Goal: Task Accomplishment & Management: Manage account settings

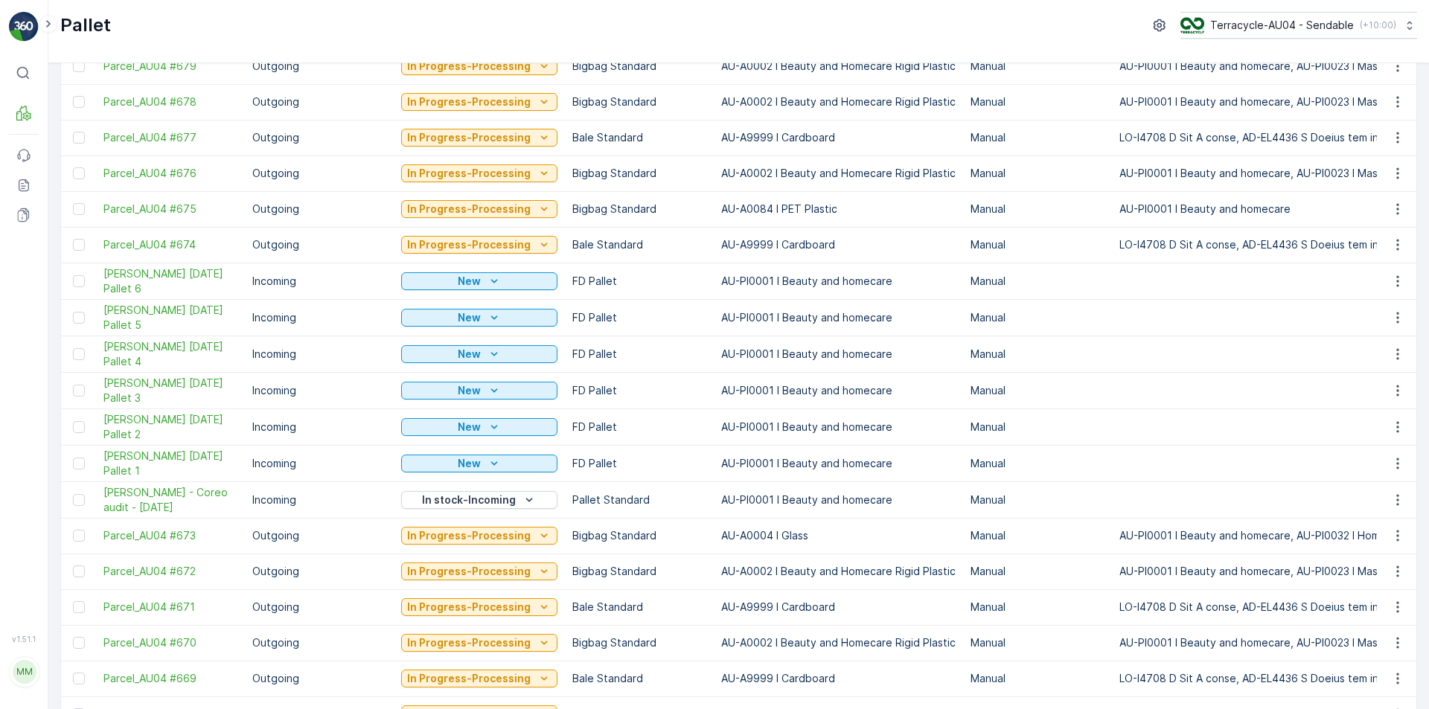
scroll to position [372, 0]
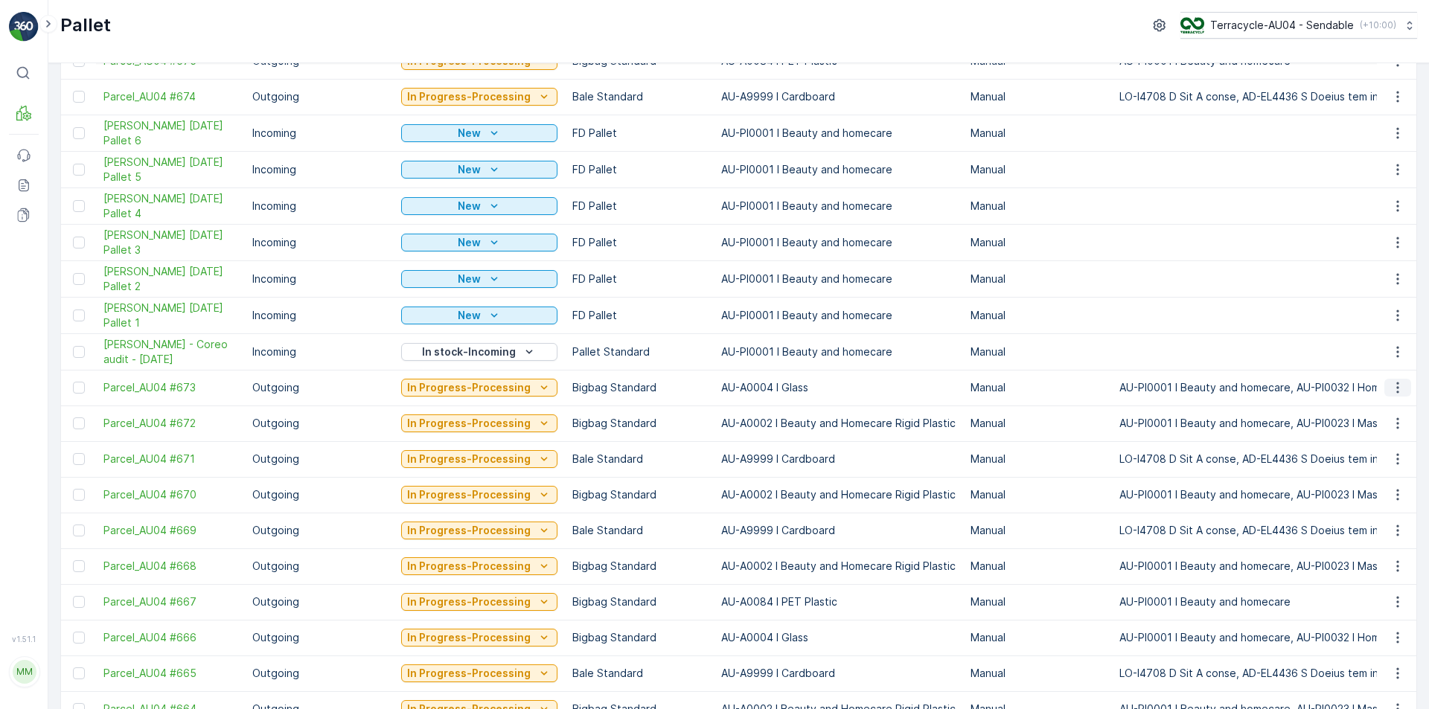
drag, startPoint x: 1395, startPoint y: 380, endPoint x: 1395, endPoint y: 394, distance: 14.9
click at [1395, 380] on button "button" at bounding box center [1397, 388] width 27 height 18
click at [1379, 427] on span "Edit Pallet" at bounding box center [1362, 430] width 51 height 15
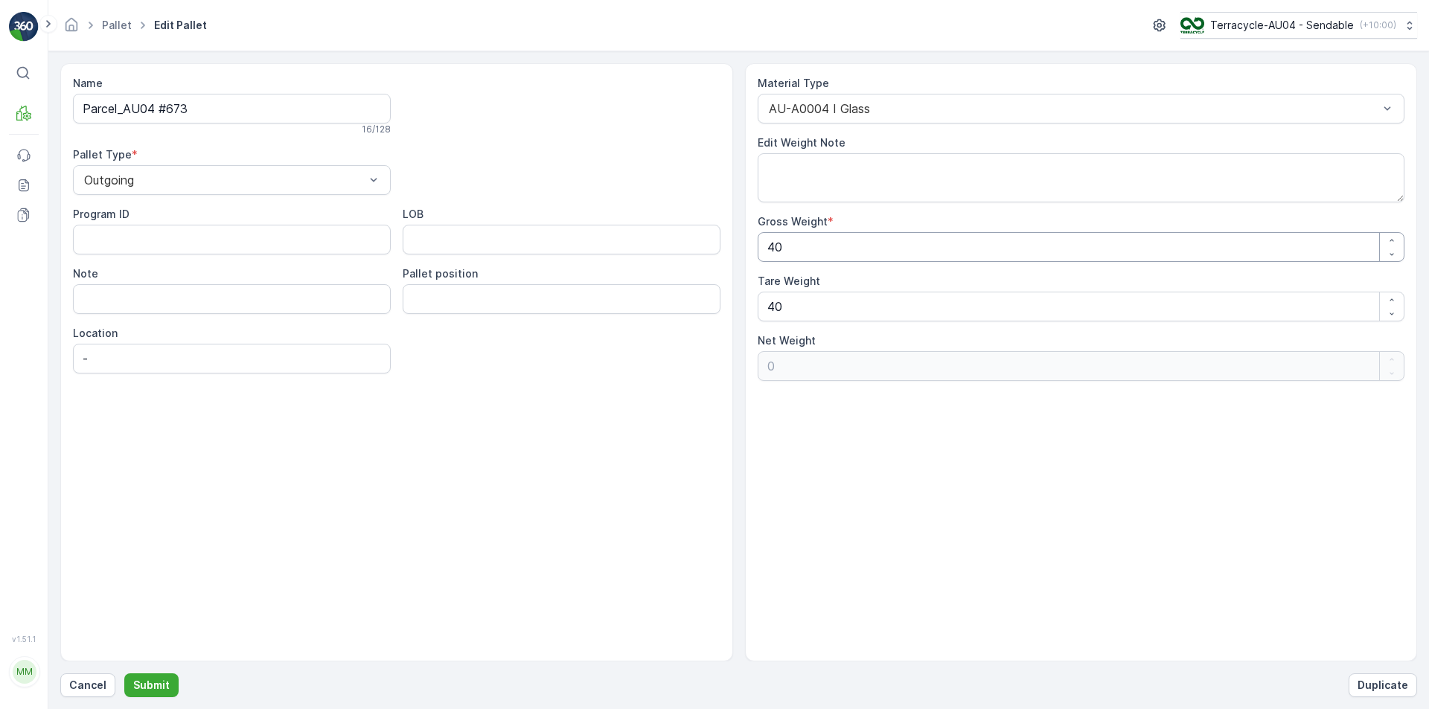
drag, startPoint x: 843, startPoint y: 255, endPoint x: 447, endPoint y: 227, distance: 396.9
click at [455, 227] on div "Name Parcel_AU04 #673 16 / 128 Pallet Type * Outgoing Program ID LOB Note Palle…" at bounding box center [738, 362] width 1357 height 598
type Weight "7"
type Weight "-33"
type Weight "71"
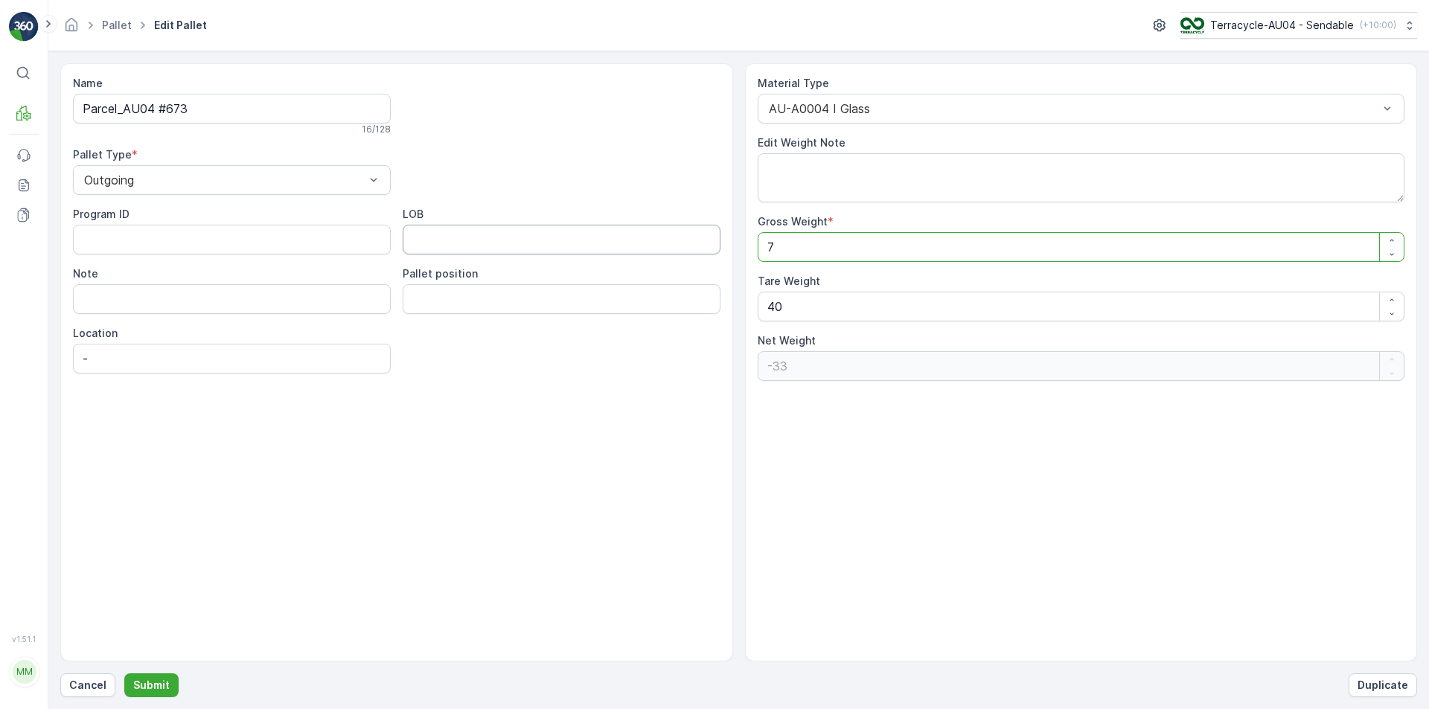
type Weight "31"
type Weight "718"
type Weight "678"
type Weight "718.5"
type Weight "678.5"
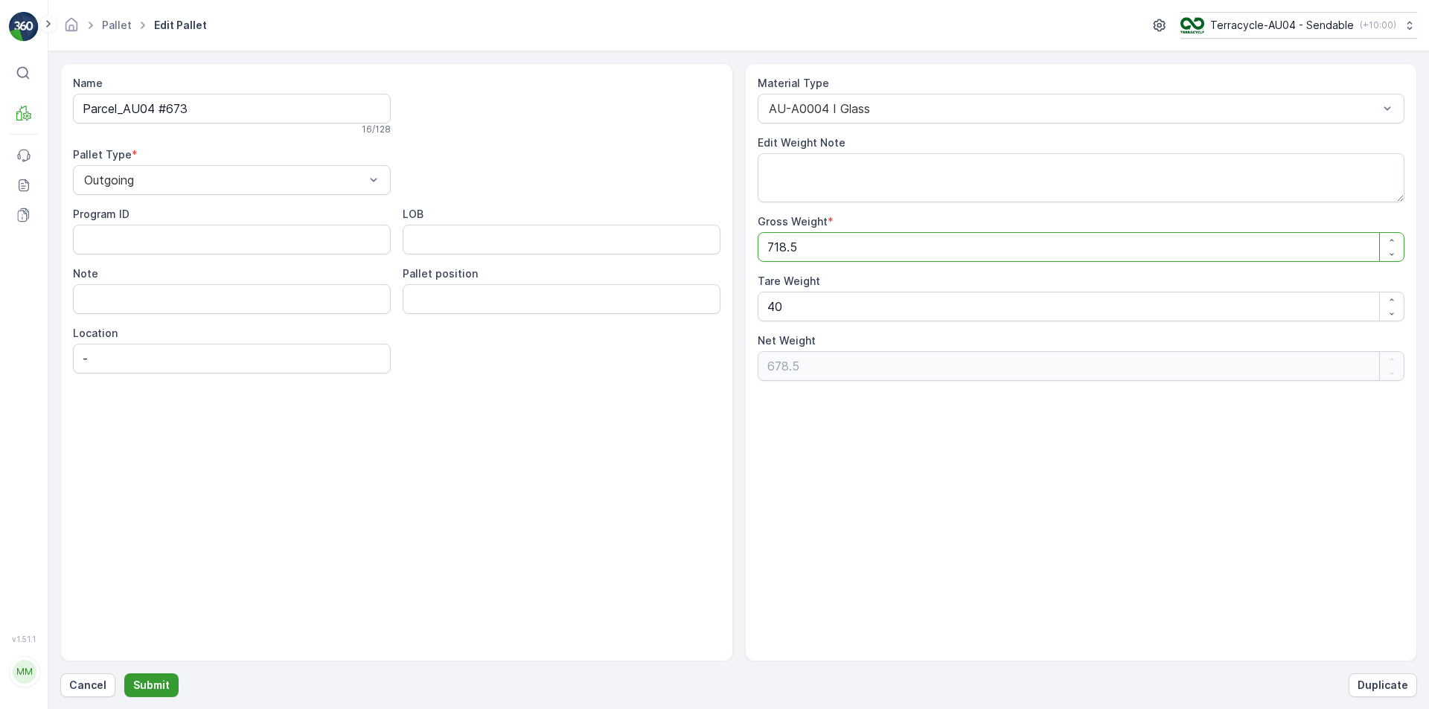
type Weight "718.5"
click at [142, 676] on button "Submit" at bounding box center [151, 685] width 54 height 24
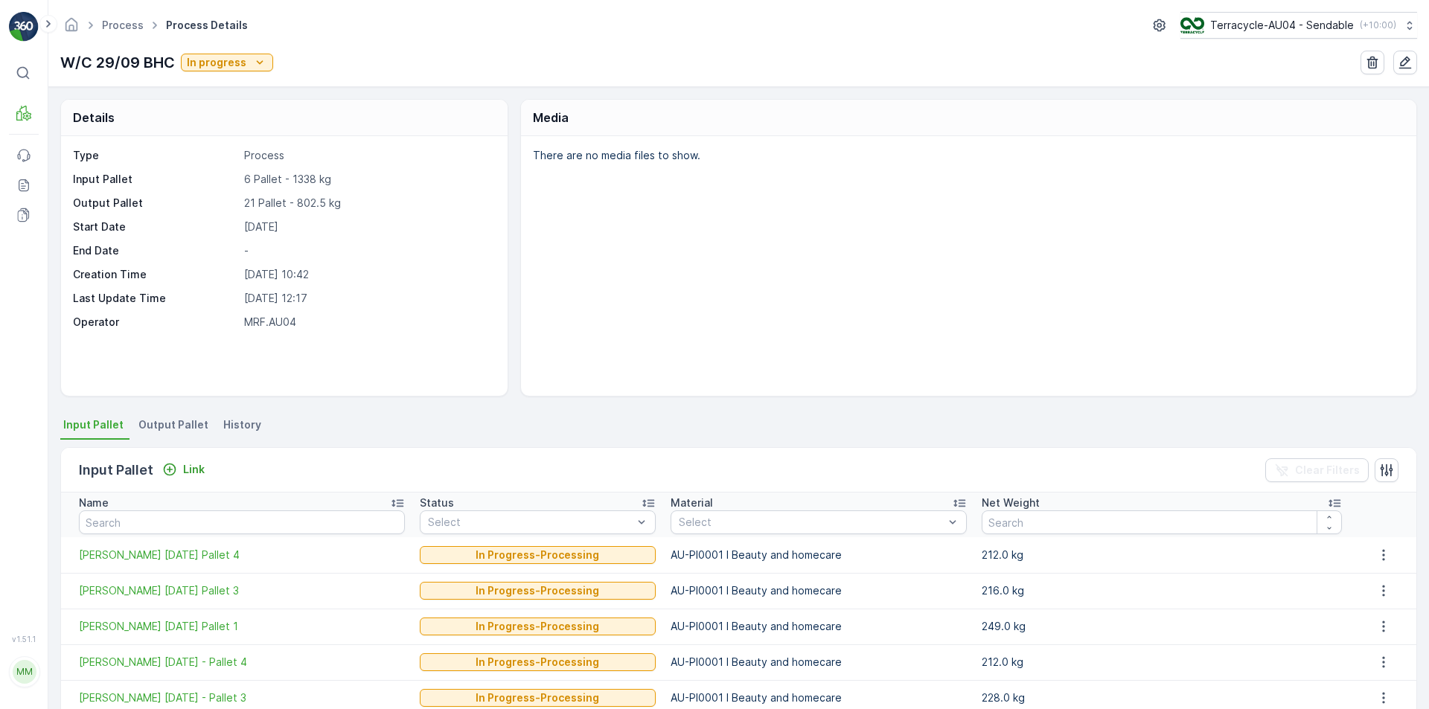
click at [182, 433] on li "Output Pallet" at bounding box center [174, 427] width 79 height 25
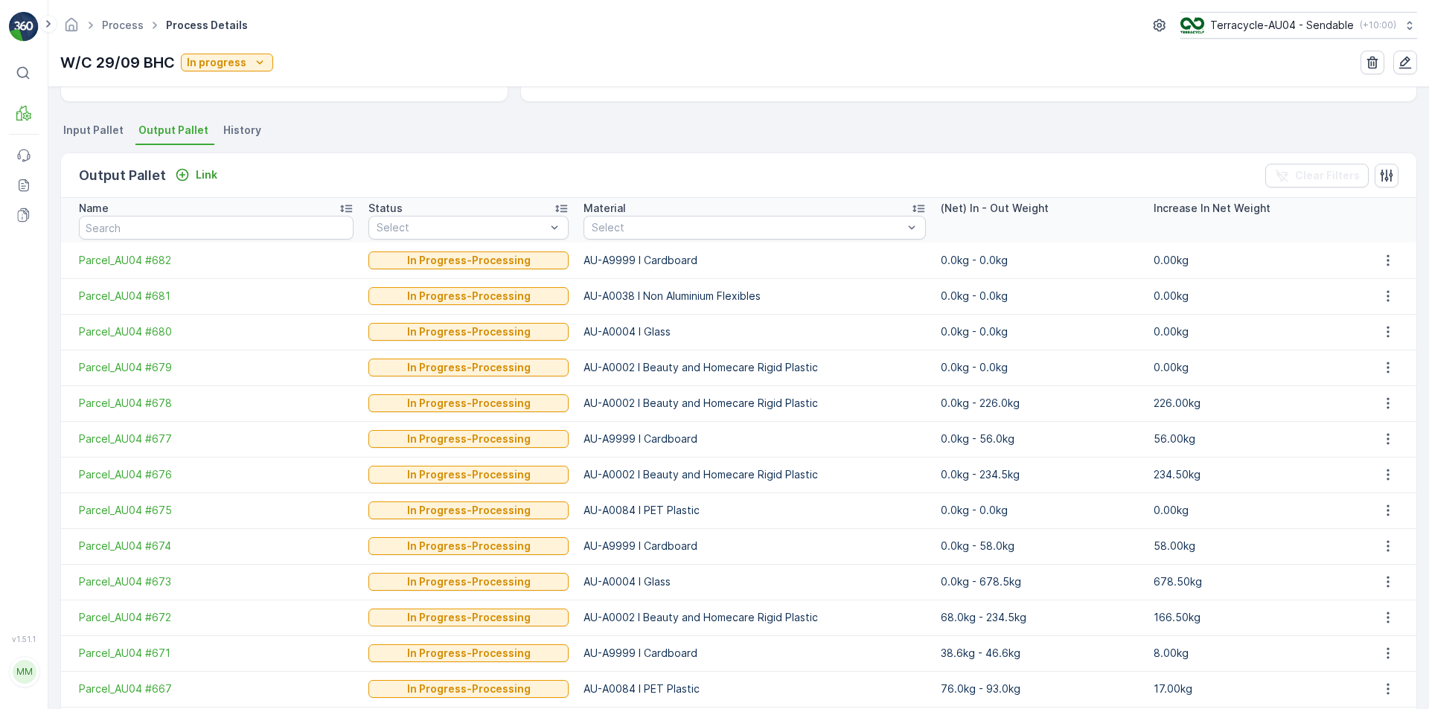
scroll to position [298, 0]
